Goal: Task Accomplishment & Management: Complete application form

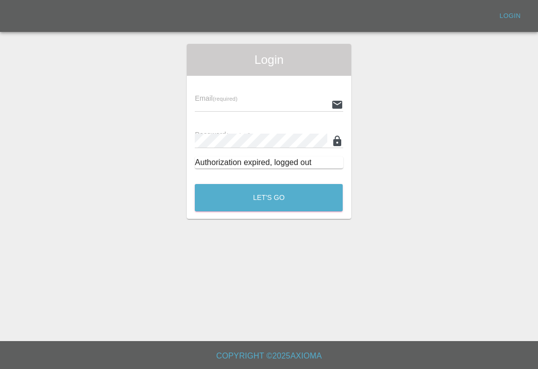
scroll to position [15, 0]
click at [299, 97] on input "text" at bounding box center [261, 104] width 132 height 14
click at [272, 97] on input "text" at bounding box center [261, 104] width 132 height 14
type input "[EMAIL_ADDRESS][DOMAIN_NAME]"
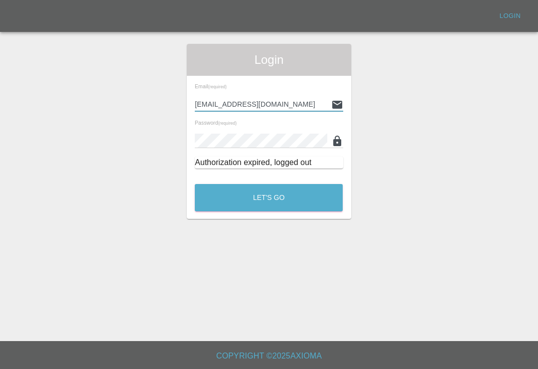
click at [268, 184] on button "Let's Go" at bounding box center [269, 197] width 148 height 27
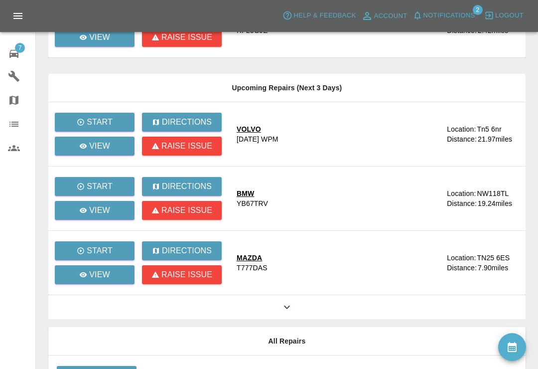
scroll to position [138, 0]
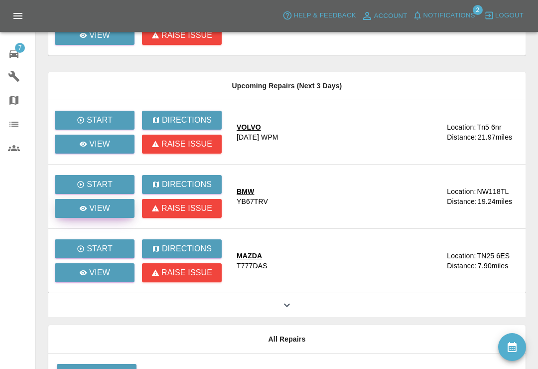
click at [117, 207] on link "View" at bounding box center [95, 208] width 80 height 19
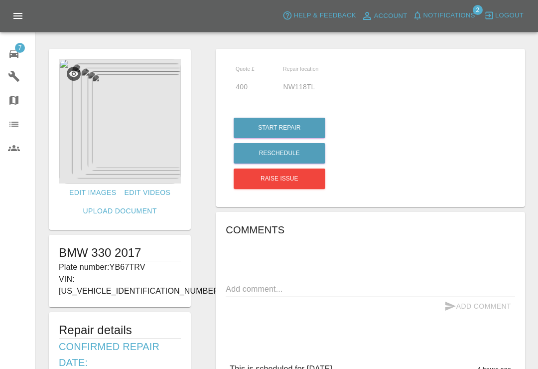
click at [21, 56] on div "7" at bounding box center [22, 52] width 28 height 14
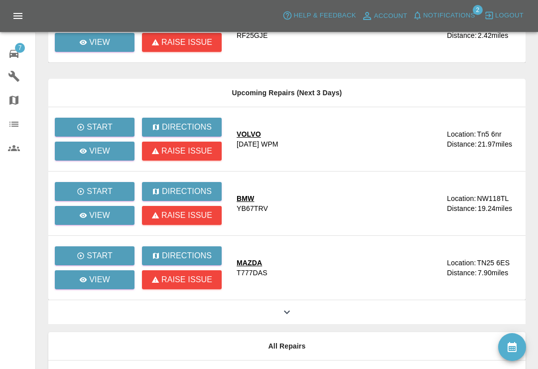
scroll to position [133, 0]
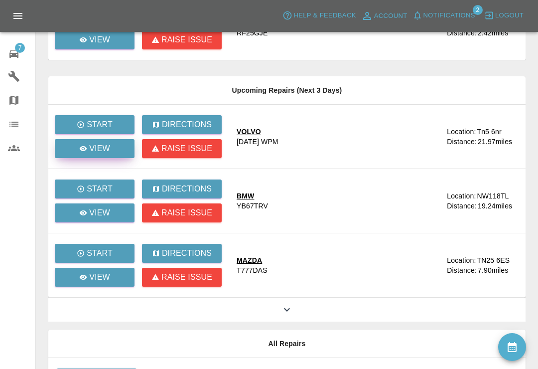
click at [91, 149] on p "View" at bounding box center [99, 148] width 21 height 12
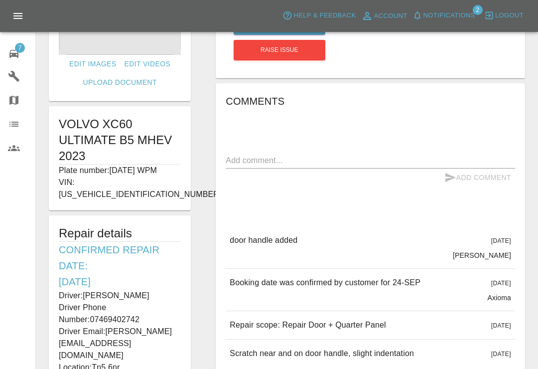
scroll to position [128, 0]
click at [18, 54] on icon at bounding box center [13, 54] width 9 height 8
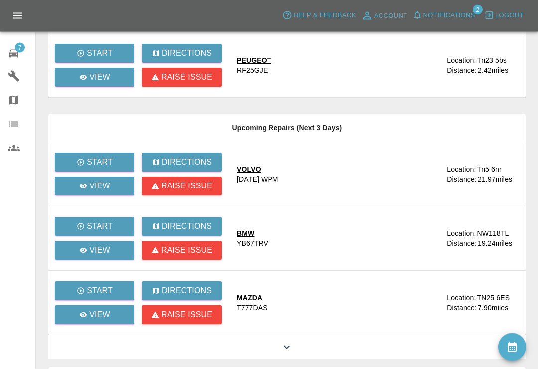
scroll to position [103, 0]
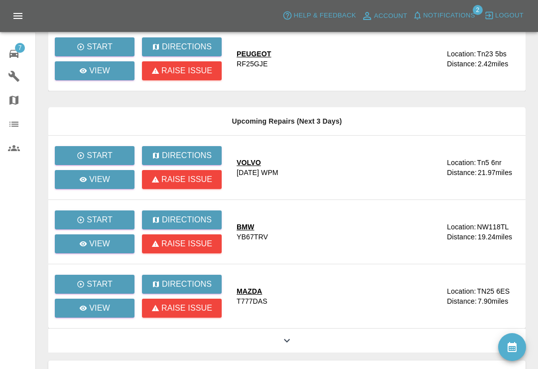
click at [290, 337] on icon at bounding box center [287, 340] width 12 height 12
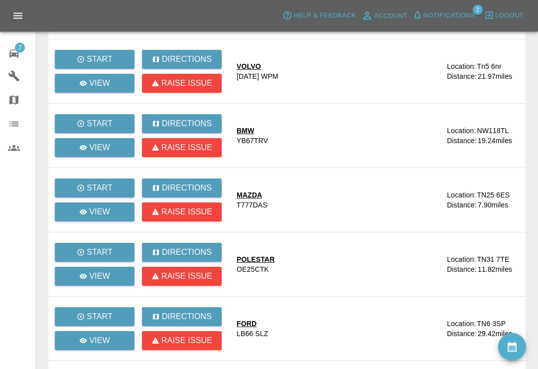
scroll to position [0, 0]
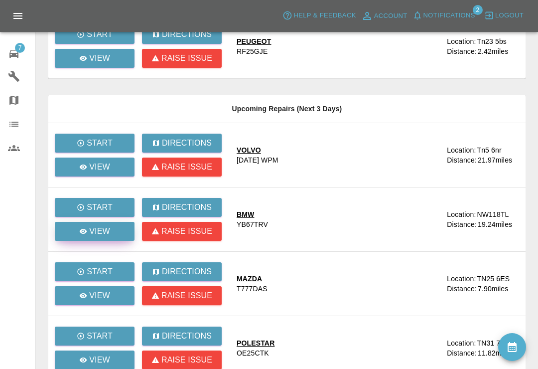
click at [111, 222] on link "View" at bounding box center [95, 231] width 80 height 19
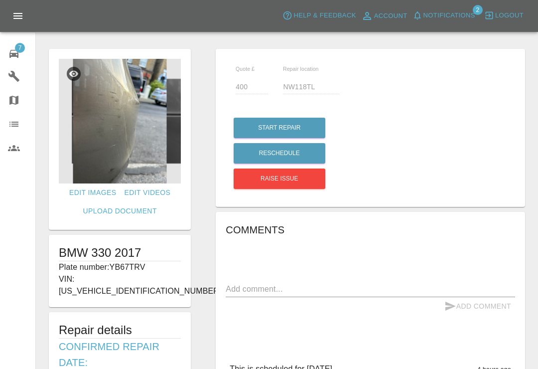
click at [150, 150] on img at bounding box center [120, 121] width 122 height 124
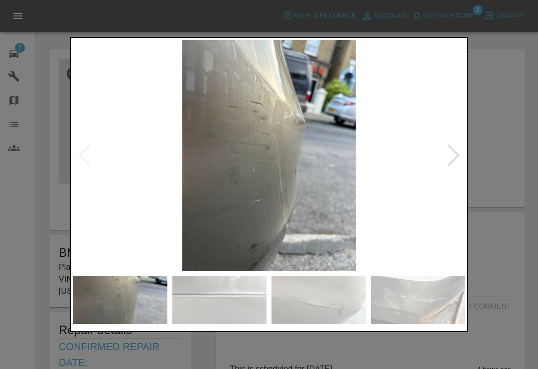
click at [453, 156] on div at bounding box center [453, 155] width 13 height 22
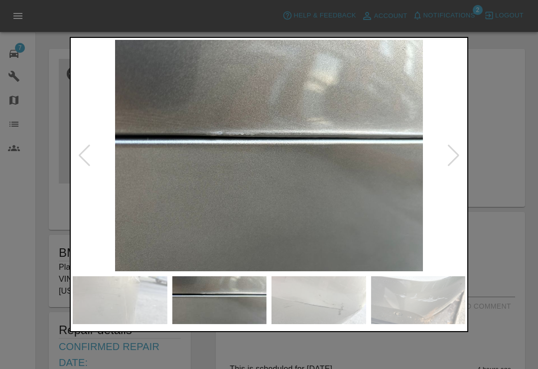
click at [451, 157] on div at bounding box center [453, 155] width 13 height 22
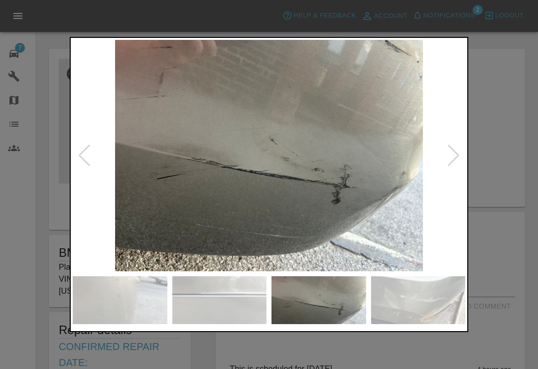
click at [452, 157] on div at bounding box center [453, 155] width 13 height 22
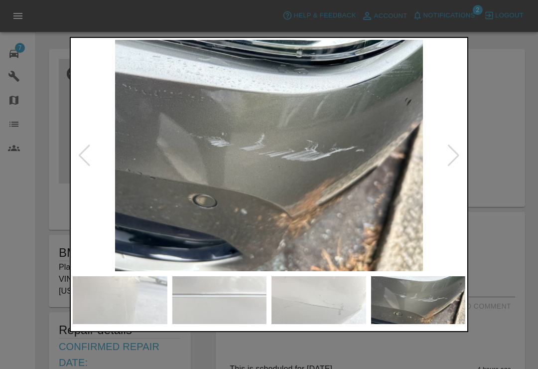
click at [453, 158] on div at bounding box center [453, 155] width 13 height 22
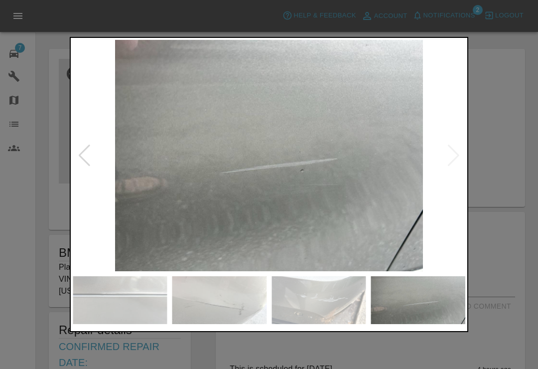
click at [455, 161] on img at bounding box center [269, 155] width 392 height 231
click at [507, 121] on div at bounding box center [269, 184] width 538 height 369
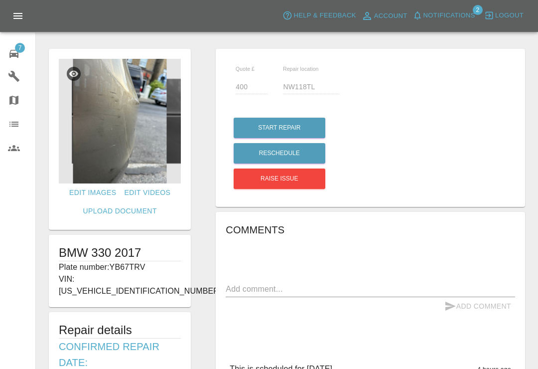
click at [14, 50] on icon at bounding box center [13, 54] width 9 height 8
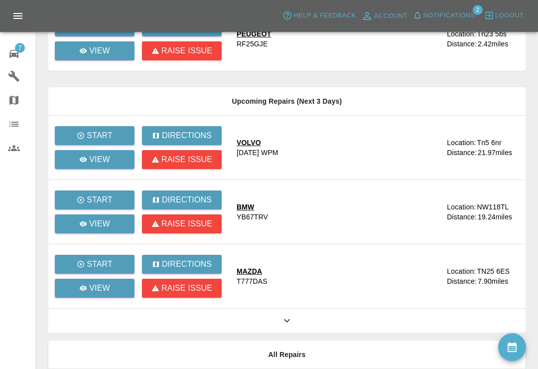
scroll to position [124, 0]
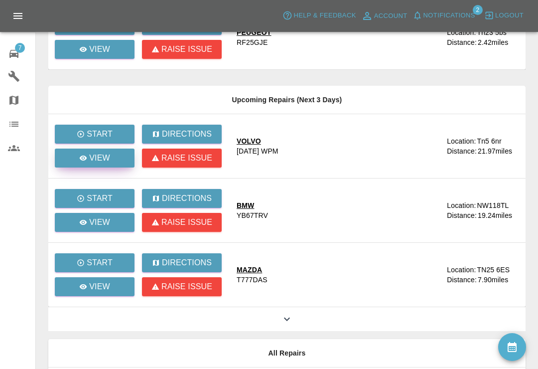
click at [108, 160] on p "View" at bounding box center [99, 158] width 21 height 12
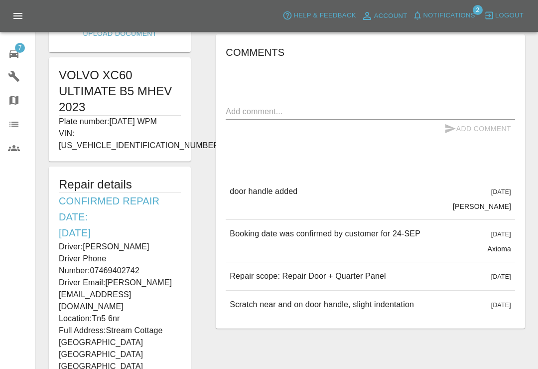
scroll to position [215, 0]
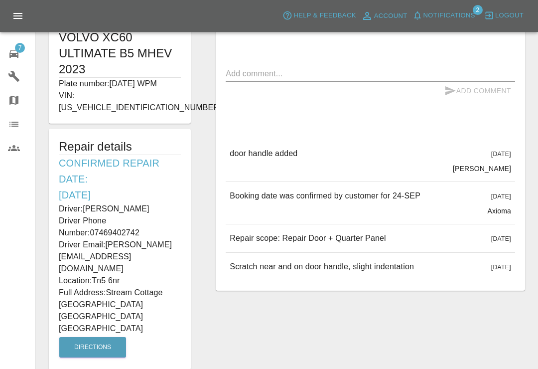
click at [6, 58] on link "7 Repair home" at bounding box center [17, 52] width 35 height 24
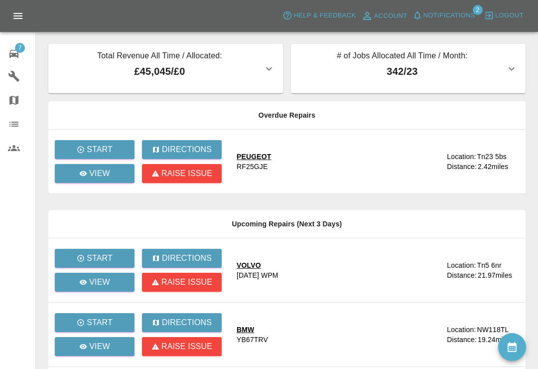
click at [6, 54] on link "7 Repair home" at bounding box center [17, 52] width 35 height 24
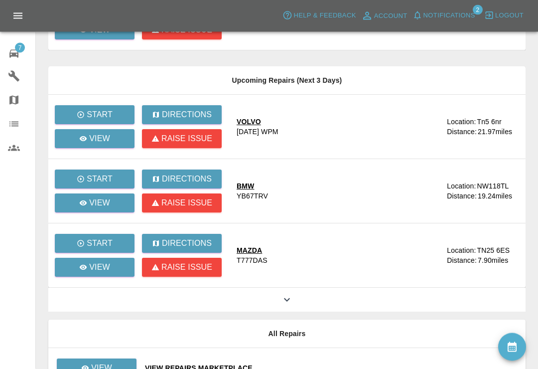
scroll to position [143, 0]
click at [287, 296] on icon at bounding box center [287, 299] width 12 height 12
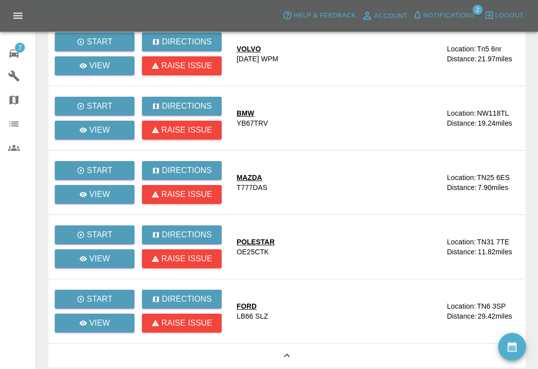
scroll to position [216, 0]
click at [102, 255] on p "View" at bounding box center [99, 258] width 21 height 12
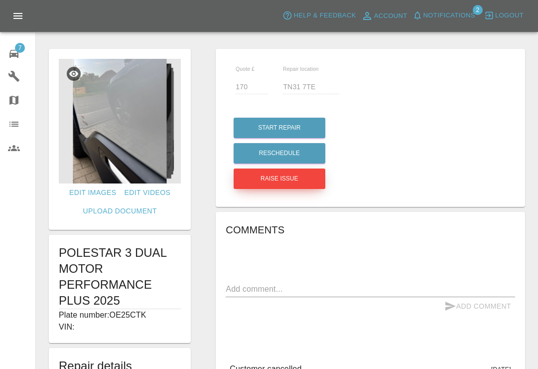
click at [298, 182] on button "Raise issue" at bounding box center [280, 178] width 92 height 20
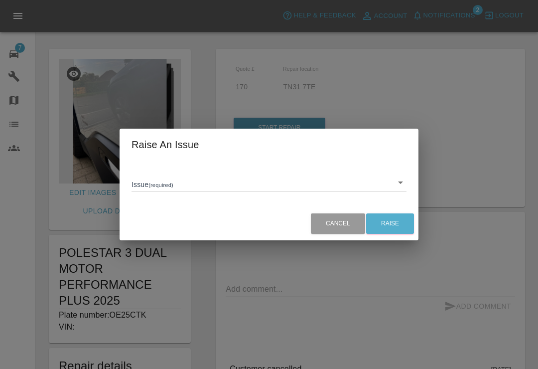
click at [395, 190] on body "Axioma Help & Feedback Account Notifications 2 Logout 7 Repair home Garages Map…" at bounding box center [269, 325] width 538 height 651
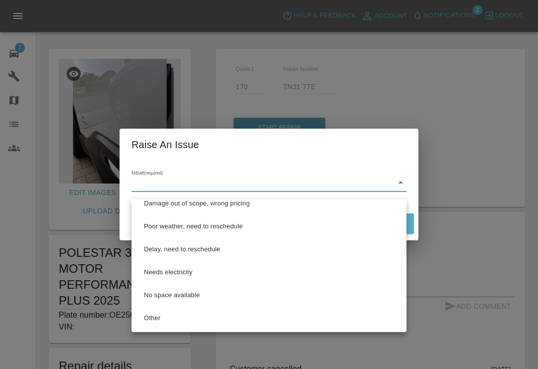
scroll to position [33, 0]
click at [163, 316] on li "Other" at bounding box center [269, 317] width 270 height 23
type input "Other"
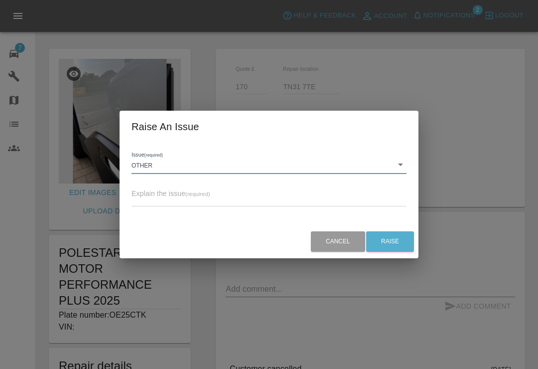
click at [254, 203] on textarea at bounding box center [268, 198] width 275 height 9
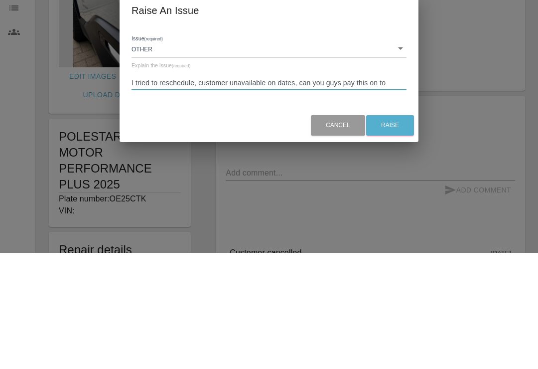
scroll to position [9, 0]
type textarea "I tried to reschedule, customer unavailable on dates, can you guys pay this on …"
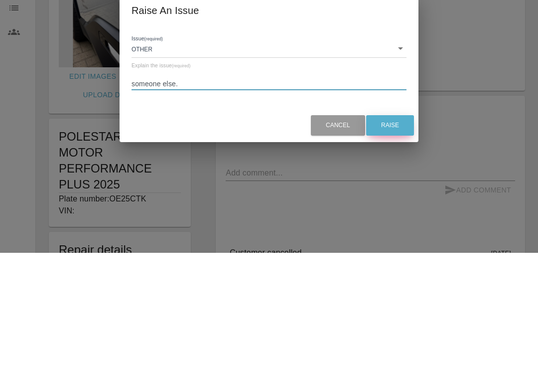
click at [398, 231] on button "Raise" at bounding box center [390, 241] width 48 height 20
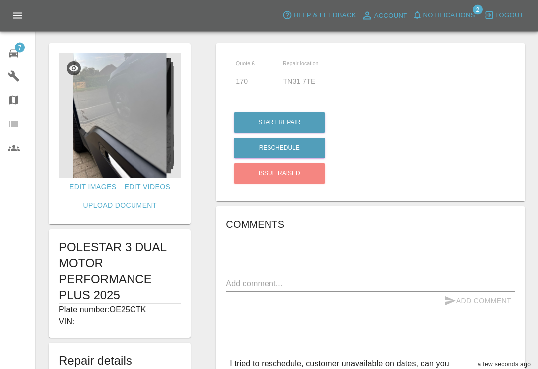
scroll to position [0, 0]
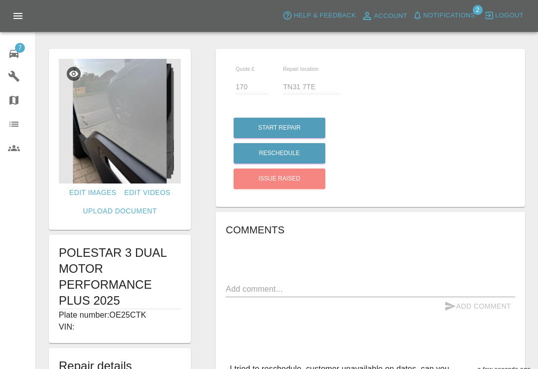
click at [8, 56] on icon at bounding box center [14, 54] width 12 height 12
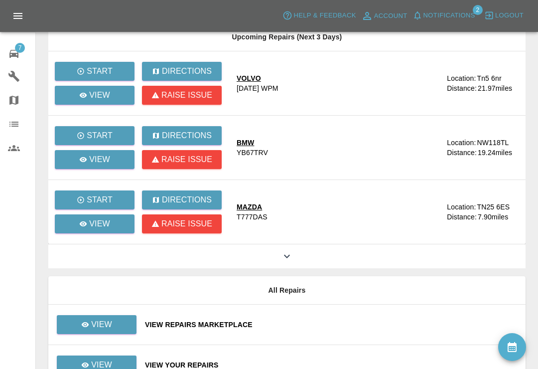
scroll to position [217, 0]
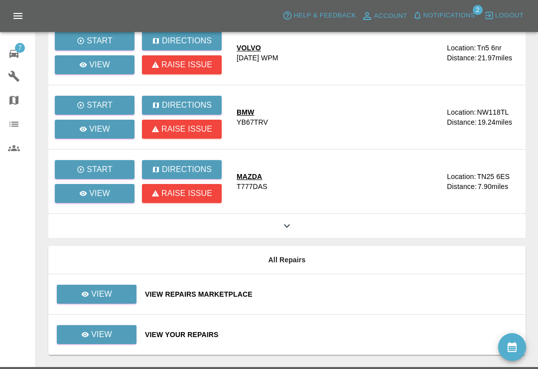
click at [292, 217] on div at bounding box center [286, 226] width 477 height 24
click at [291, 222] on icon at bounding box center [287, 226] width 12 height 12
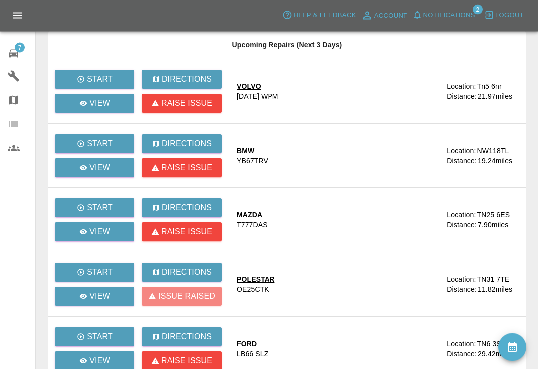
scroll to position [179, 0]
click at [121, 167] on link "View" at bounding box center [95, 167] width 80 height 19
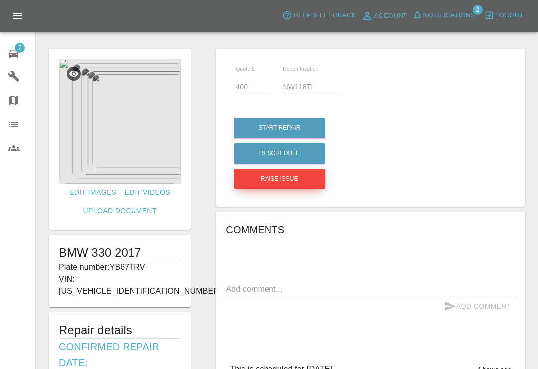
click at [298, 171] on button "Raise issue" at bounding box center [280, 178] width 92 height 20
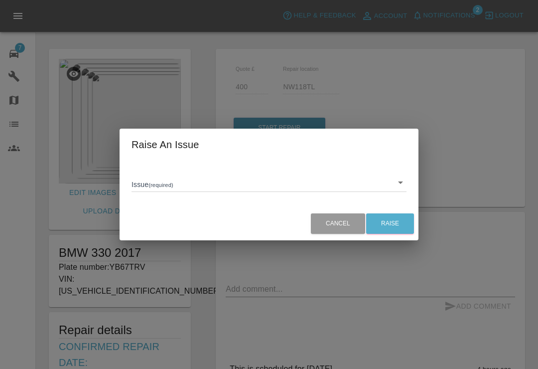
click at [401, 186] on body "Axioma Help & Feedback Account Notifications 2 Logout 7 Repair home Garages Map…" at bounding box center [269, 370] width 538 height 740
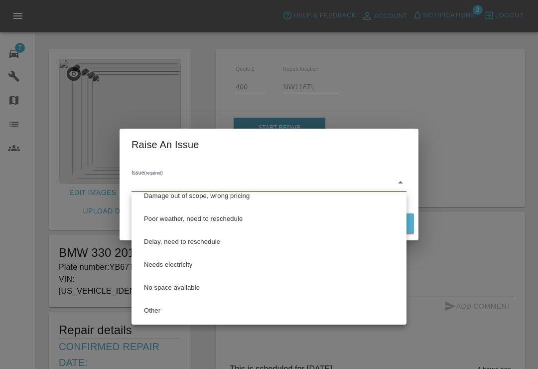
scroll to position [33, 0]
click at [371, 56] on div at bounding box center [269, 184] width 538 height 369
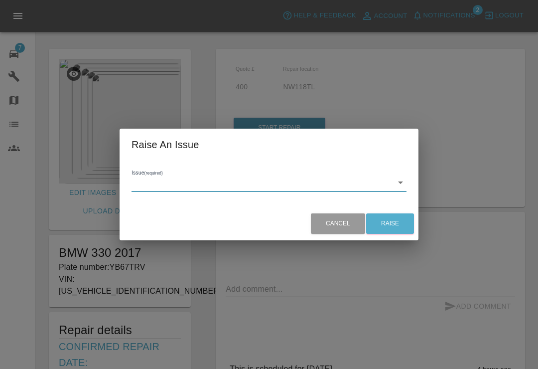
click at [404, 181] on body "Axioma Help & Feedback Account Notifications 2 Logout 7 Repair home Garages Map…" at bounding box center [269, 370] width 538 height 740
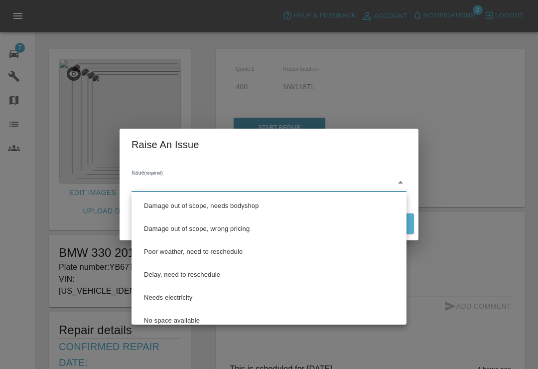
click at [190, 324] on div at bounding box center [269, 184] width 538 height 369
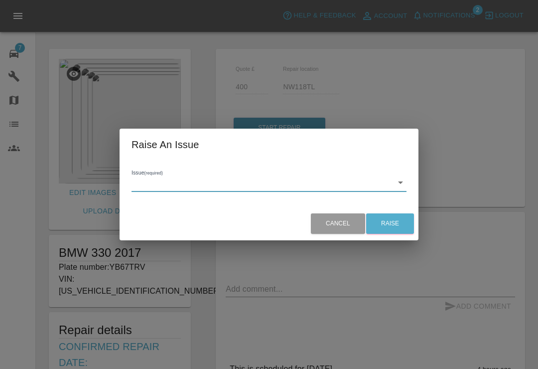
click at [195, 315] on div "Raise An Issue Issue (required) ​ Cancel Raise" at bounding box center [269, 184] width 538 height 369
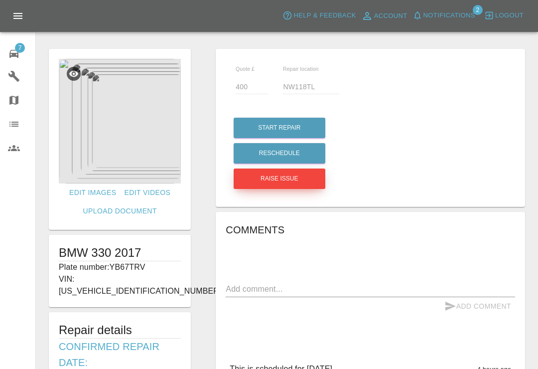
click at [306, 171] on button "Raise issue" at bounding box center [280, 178] width 92 height 20
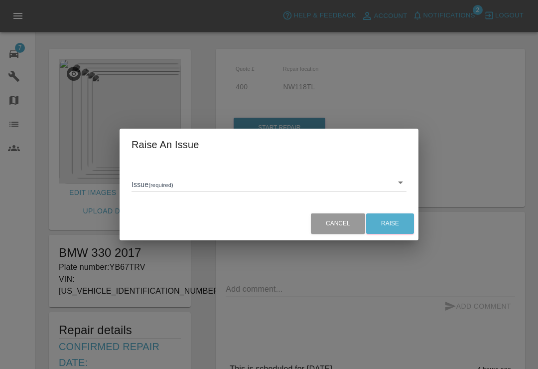
click at [403, 181] on body "Axioma Help & Feedback Account Notifications 2 Logout 7 Repair home Garages Map…" at bounding box center [269, 370] width 538 height 740
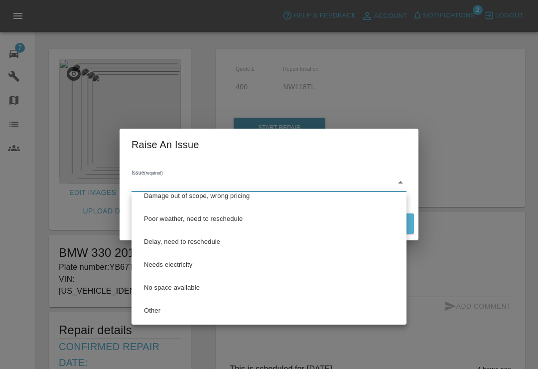
click at [207, 293] on li "No space available" at bounding box center [269, 287] width 270 height 23
type input "No space available"
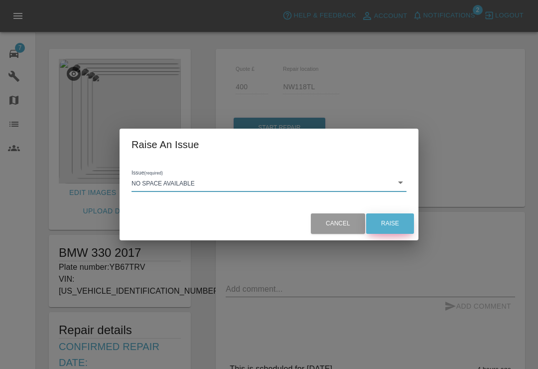
click at [391, 220] on button "Raise" at bounding box center [390, 223] width 48 height 20
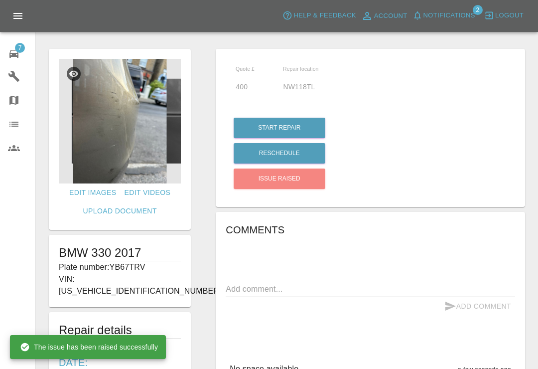
click at [306, 283] on textarea at bounding box center [370, 288] width 289 height 11
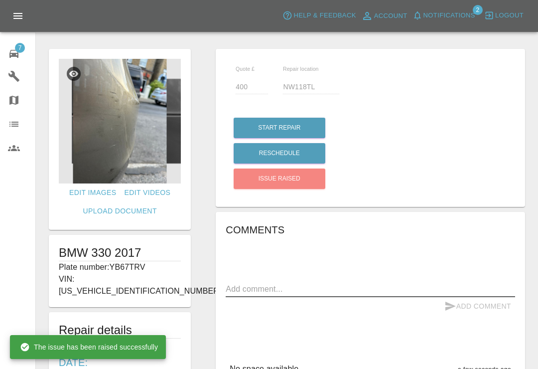
scroll to position [2, 0]
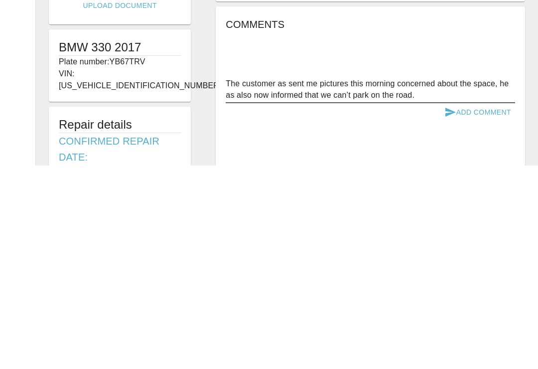
click at [280, 281] on textarea "The customer as sent me pictures this morning concerned about the space, he as …" at bounding box center [370, 292] width 289 height 23
click at [424, 281] on textarea "The customer has sent me pictures this morning concerned about the space, he as…" at bounding box center [370, 292] width 289 height 23
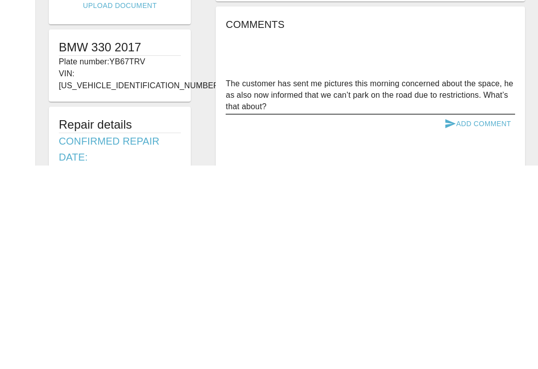
type textarea "The customer has sent me pictures this morning concerned about the space, he as…"
click at [499, 318] on button "Add Comment" at bounding box center [477, 327] width 75 height 18
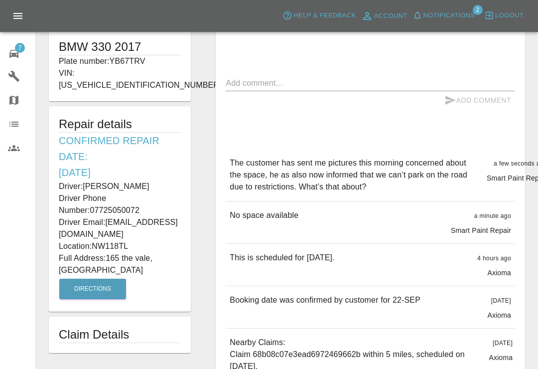
click at [23, 50] on span "7" at bounding box center [20, 48] width 10 height 10
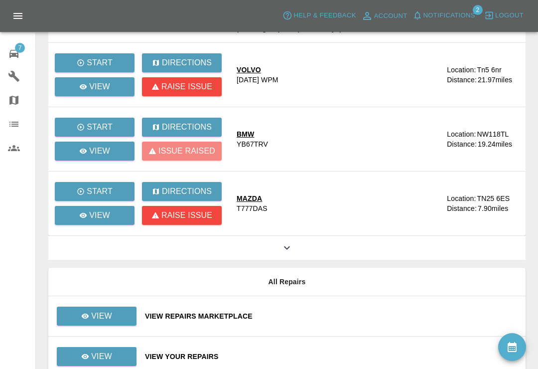
scroll to position [196, 0]
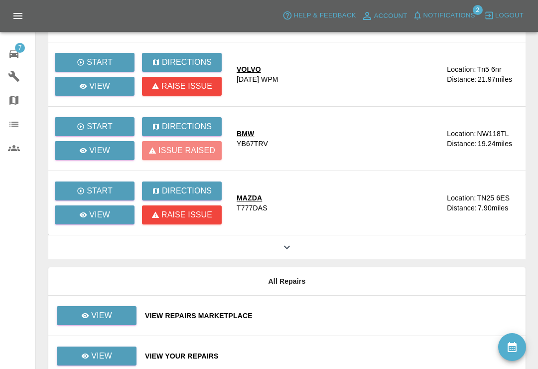
click at [288, 246] on icon at bounding box center [287, 247] width 12 height 12
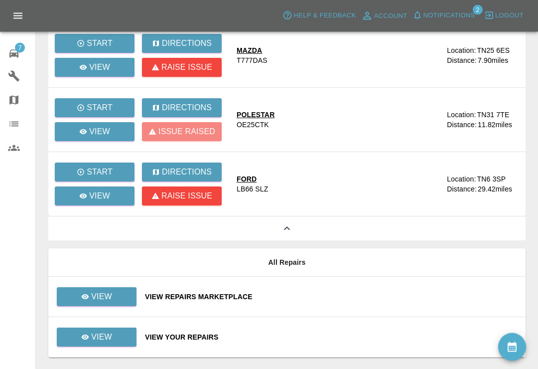
scroll to position [356, 0]
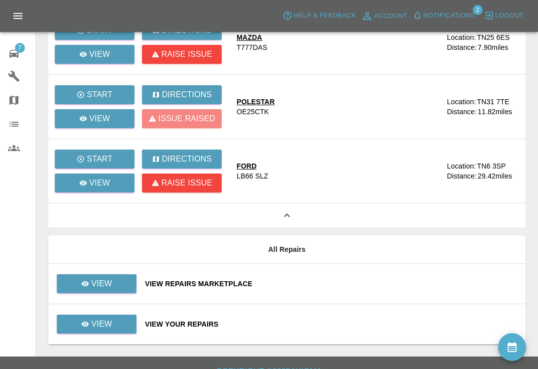
click at [346, 279] on div "View Repairs Marketplace" at bounding box center [331, 283] width 372 height 10
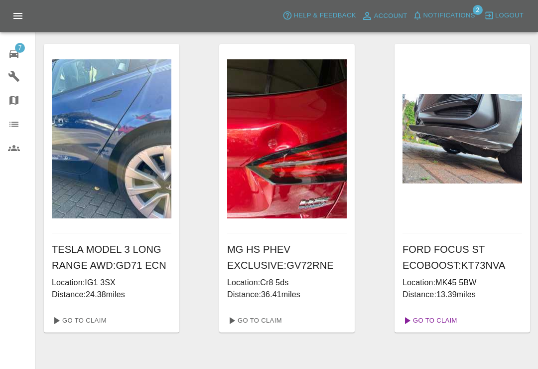
click at [447, 315] on link "Go To Claim" at bounding box center [428, 320] width 61 height 16
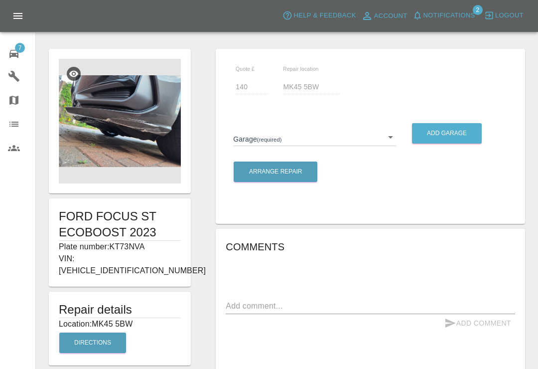
click at [389, 133] on body "Axioma Help & Feedback Account Notifications 2 Logout 7 Repair home Garages Map…" at bounding box center [269, 321] width 538 height 642
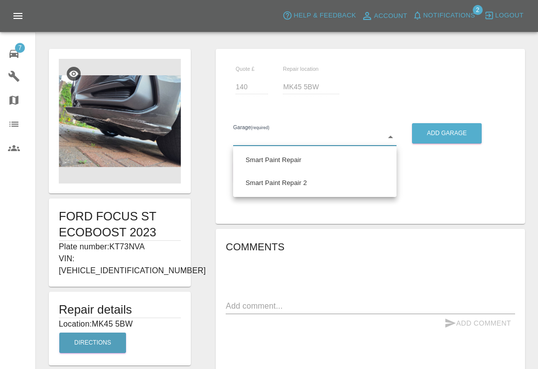
click at [361, 158] on li "Smart Paint Repair" at bounding box center [315, 159] width 158 height 23
type input "679a0979904d91245c525316"
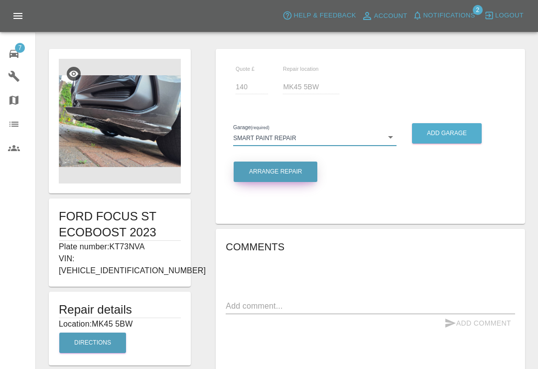
click at [300, 169] on button "Arrange Repair" at bounding box center [276, 171] width 84 height 20
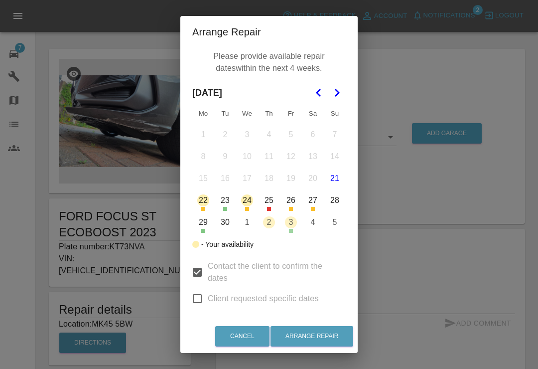
click at [336, 90] on polygon "Go to the Next Month" at bounding box center [337, 93] width 5 height 8
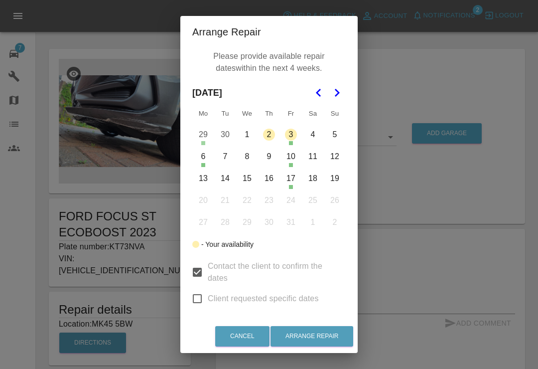
click at [223, 149] on button "7" at bounding box center [225, 156] width 21 height 21
click at [250, 154] on button "8" at bounding box center [247, 156] width 21 height 21
click at [271, 154] on button "9" at bounding box center [268, 156] width 21 height 21
click at [324, 331] on button "Arrange Repair" at bounding box center [311, 336] width 83 height 20
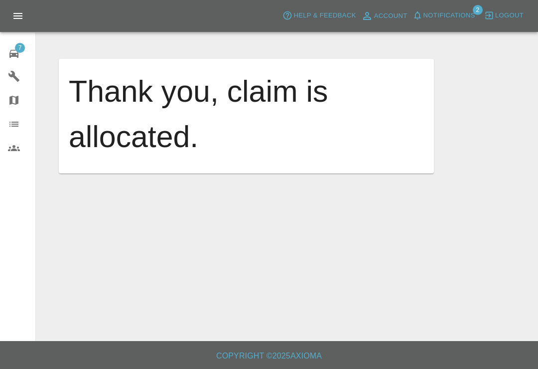
click at [17, 50] on span "7" at bounding box center [20, 48] width 10 height 10
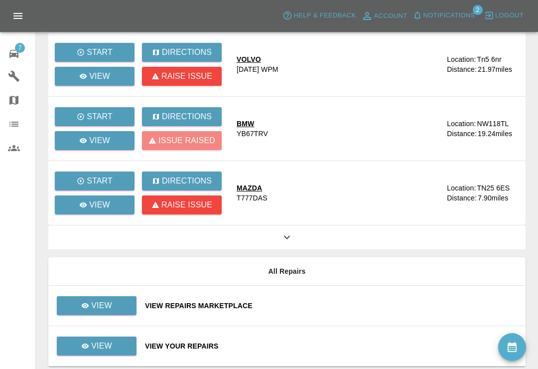
scroll to position [228, 0]
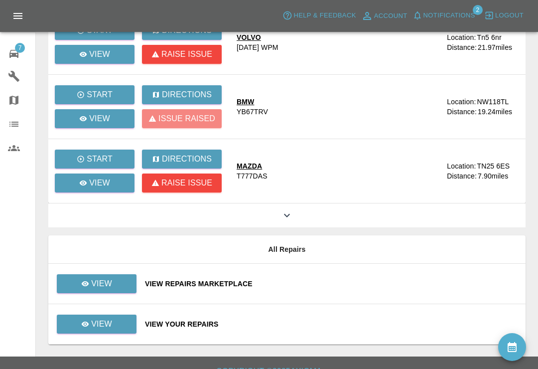
click at [366, 280] on div "View Repairs Marketplace" at bounding box center [331, 283] width 372 height 10
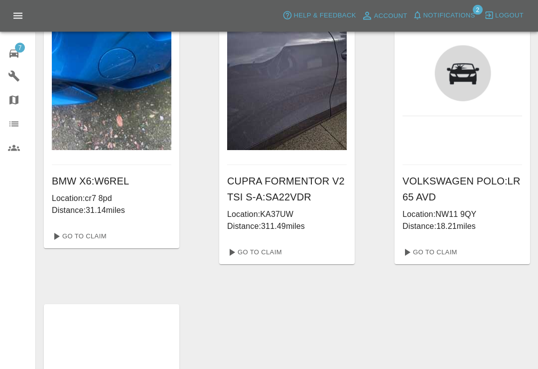
scroll to position [395, 0]
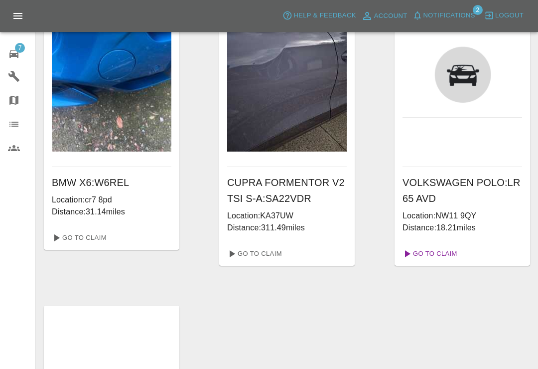
click at [443, 253] on link "Go To Claim" at bounding box center [428, 254] width 61 height 16
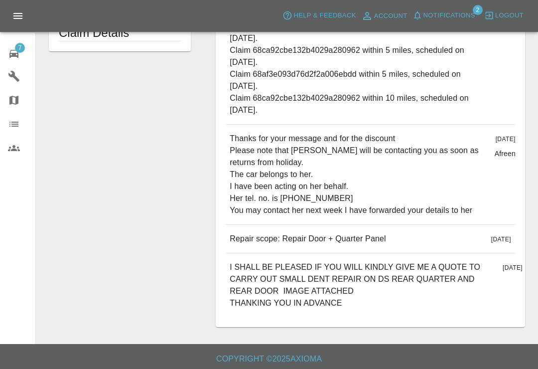
scroll to position [15, 0]
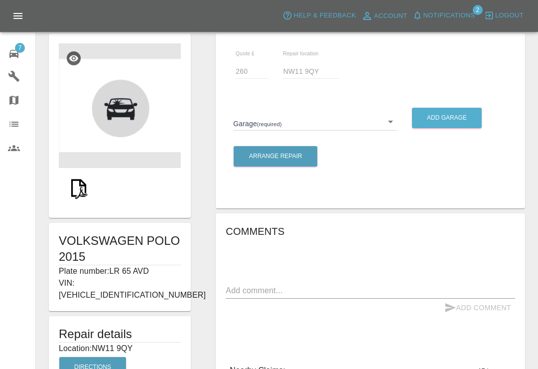
click at [90, 174] on img at bounding box center [79, 188] width 32 height 32
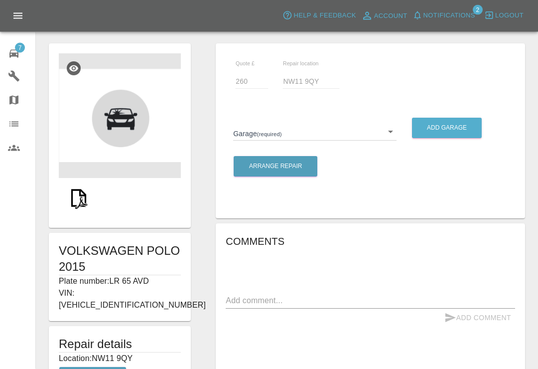
scroll to position [0, 0]
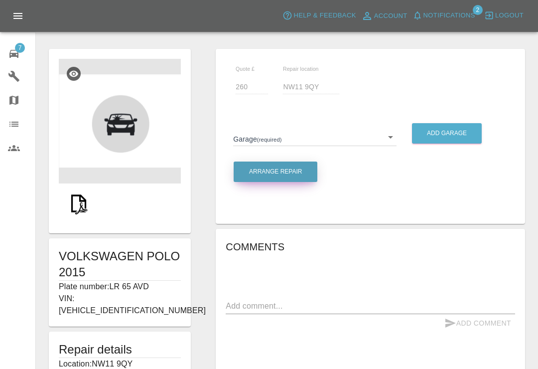
click at [290, 172] on button "Arrange Repair" at bounding box center [276, 171] width 84 height 20
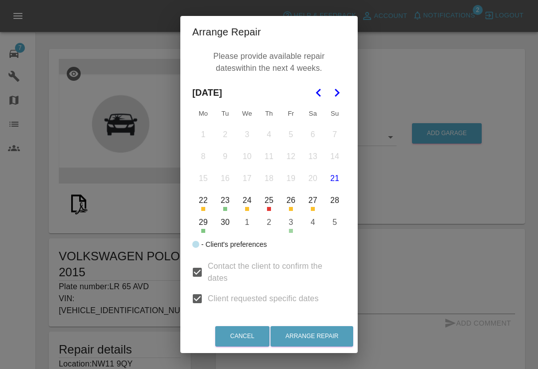
click at [339, 89] on icon "Go to the Next Month" at bounding box center [337, 93] width 12 height 12
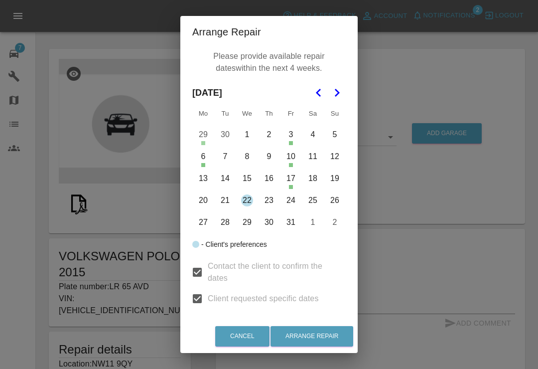
click at [206, 179] on button "13" at bounding box center [203, 178] width 21 height 21
click at [227, 177] on button "14" at bounding box center [225, 178] width 21 height 21
click at [250, 174] on button "15" at bounding box center [247, 178] width 21 height 21
click at [321, 331] on button "Arrange Repair" at bounding box center [311, 336] width 83 height 20
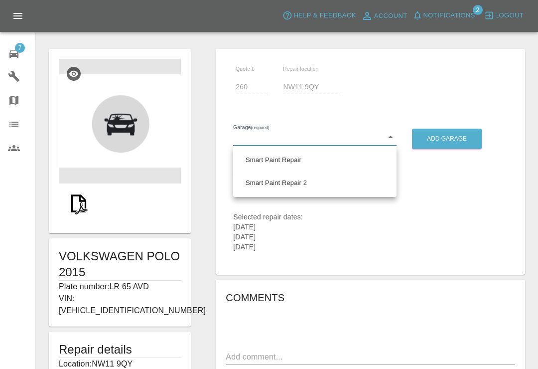
click at [305, 156] on li "Smart Paint Repair" at bounding box center [315, 159] width 158 height 23
type input "679a0979904d91245c525316"
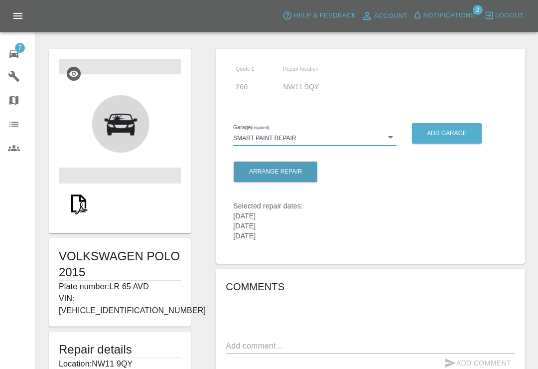
click at [283, 214] on div "[DATE]" at bounding box center [268, 216] width 70 height 10
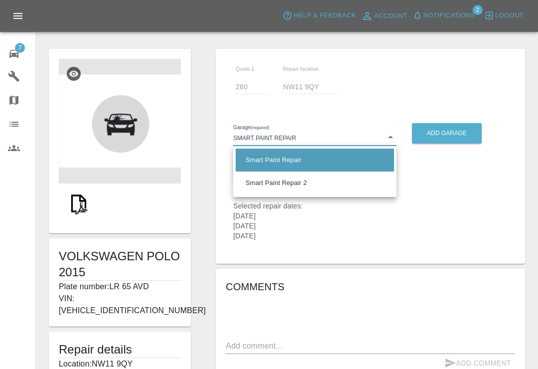
click at [308, 161] on li "Smart Paint Repair" at bounding box center [315, 159] width 158 height 23
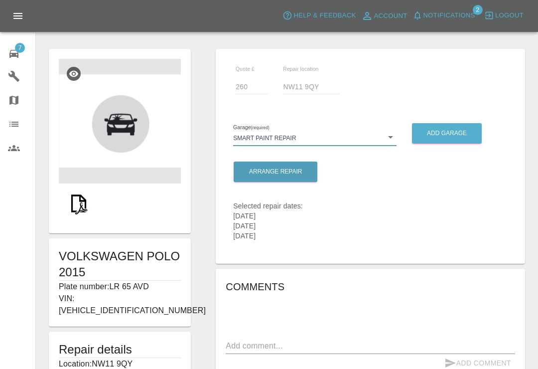
click at [308, 161] on div "Arrange Repair" at bounding box center [275, 171] width 84 height 25
click at [13, 49] on icon at bounding box center [14, 54] width 12 height 12
click at [12, 49] on icon at bounding box center [14, 54] width 12 height 12
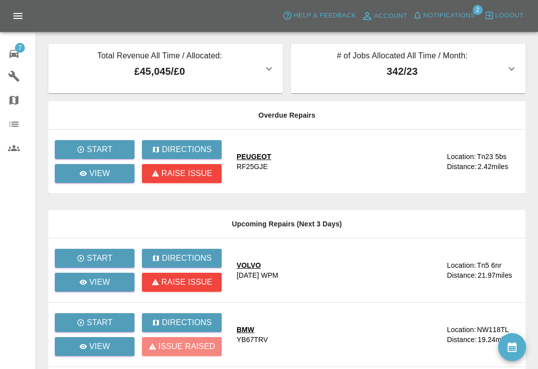
click at [433, 9] on button "Notifications" at bounding box center [444, 15] width 68 height 15
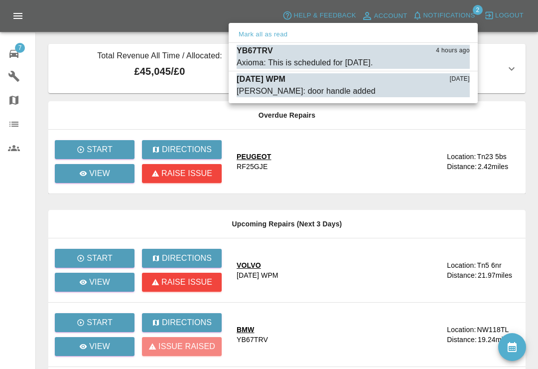
click at [275, 84] on p "[DATE] WPM" at bounding box center [261, 79] width 49 height 12
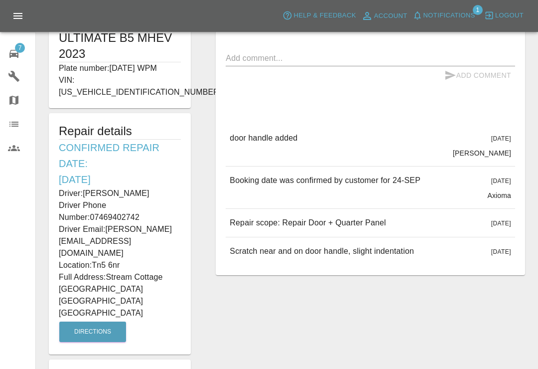
scroll to position [233, 0]
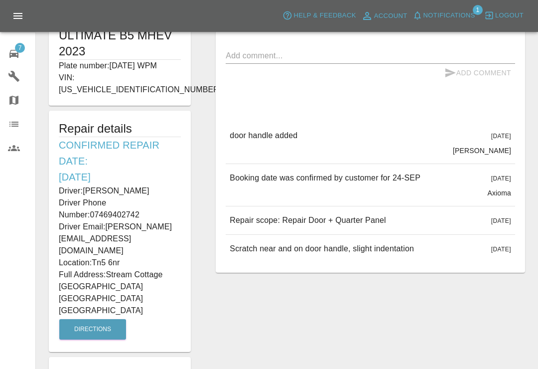
click at [15, 49] on span "7" at bounding box center [20, 48] width 10 height 10
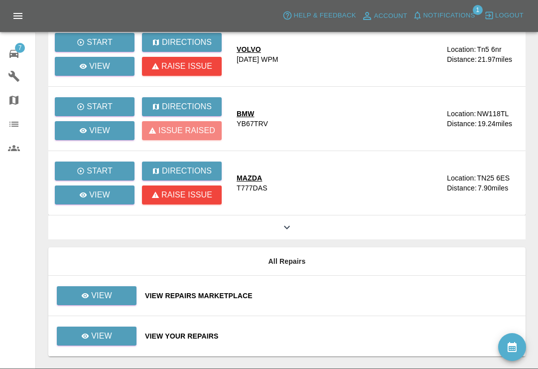
scroll to position [224, 0]
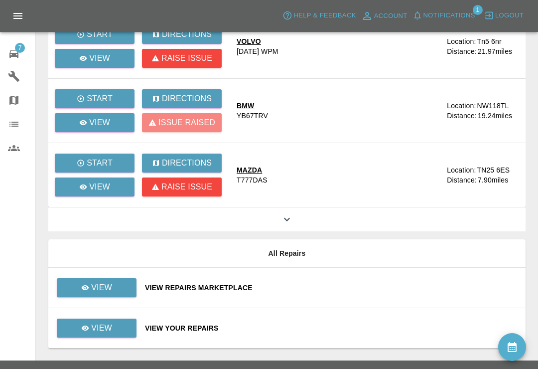
click at [331, 290] on div "View Repairs Marketplace" at bounding box center [331, 287] width 372 height 10
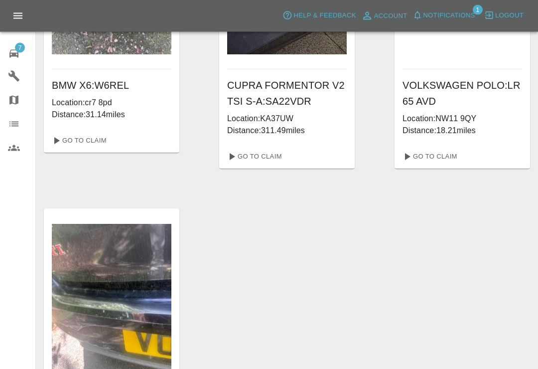
scroll to position [492, 0]
click at [450, 153] on link "Go To Claim" at bounding box center [428, 156] width 61 height 16
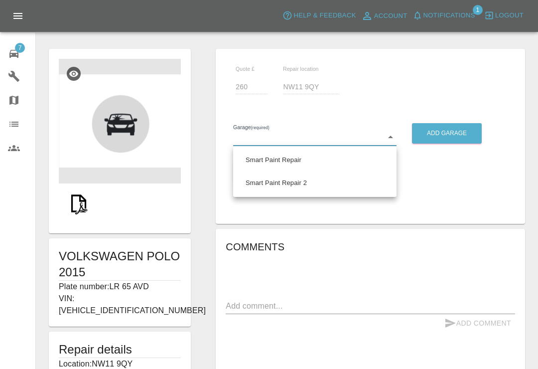
click at [322, 156] on li "Smart Paint Repair" at bounding box center [315, 159] width 158 height 23
type input "679a0979904d91245c525316"
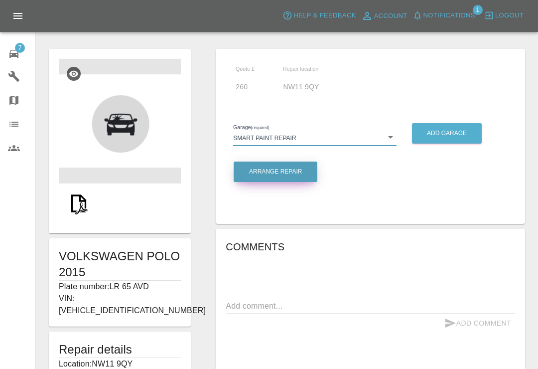
click at [307, 171] on button "Arrange Repair" at bounding box center [276, 171] width 84 height 20
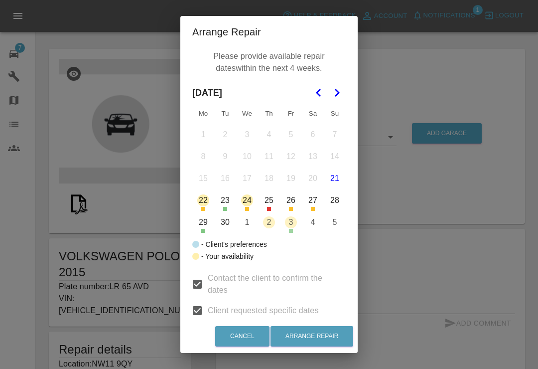
click at [337, 84] on button "Go to the Next Month" at bounding box center [337, 93] width 18 height 18
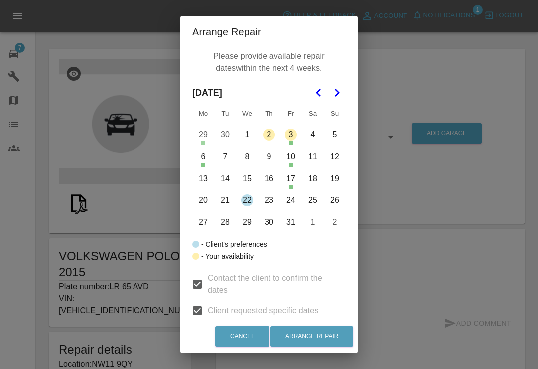
click at [225, 154] on button "7" at bounding box center [225, 156] width 21 height 21
click at [247, 156] on button "8" at bounding box center [247, 156] width 21 height 21
click at [271, 154] on button "9" at bounding box center [268, 156] width 21 height 21
click at [331, 346] on button "Arrange Repair" at bounding box center [311, 336] width 83 height 20
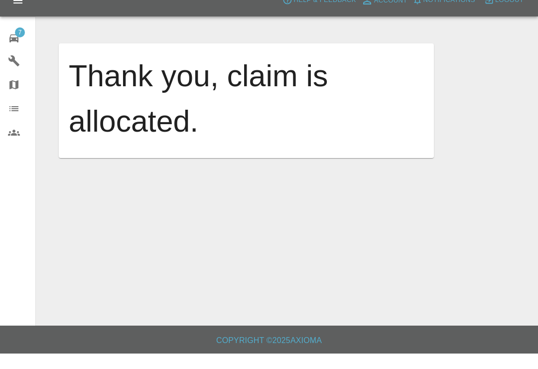
scroll to position [15, 0]
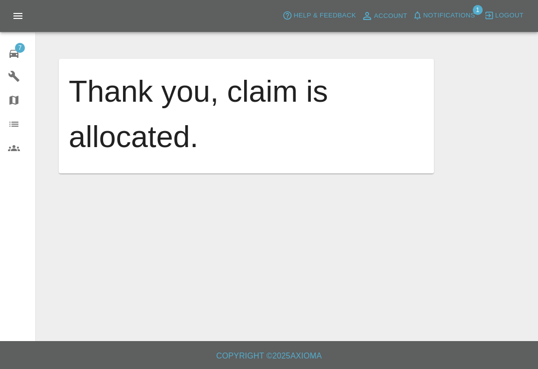
click at [24, 62] on link "7 Repair home" at bounding box center [17, 52] width 35 height 24
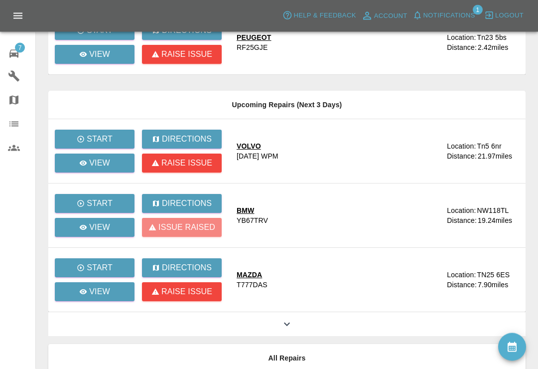
scroll to position [120, 0]
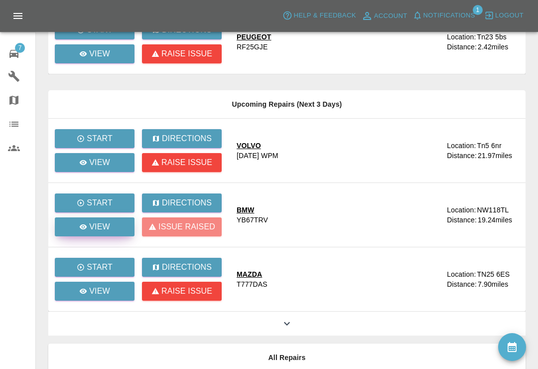
click at [87, 229] on icon at bounding box center [83, 227] width 8 height 8
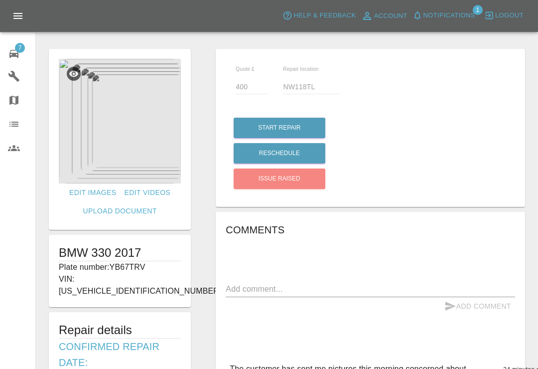
click at [343, 287] on textarea at bounding box center [370, 288] width 289 height 11
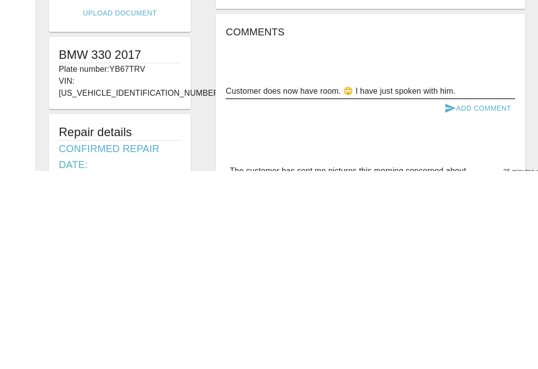
type textarea "Customer does now have room. 🙄 I have just spoken with him."
click at [487, 297] on button "Add Comment" at bounding box center [477, 306] width 75 height 18
